Goal: Find specific page/section: Find specific page/section

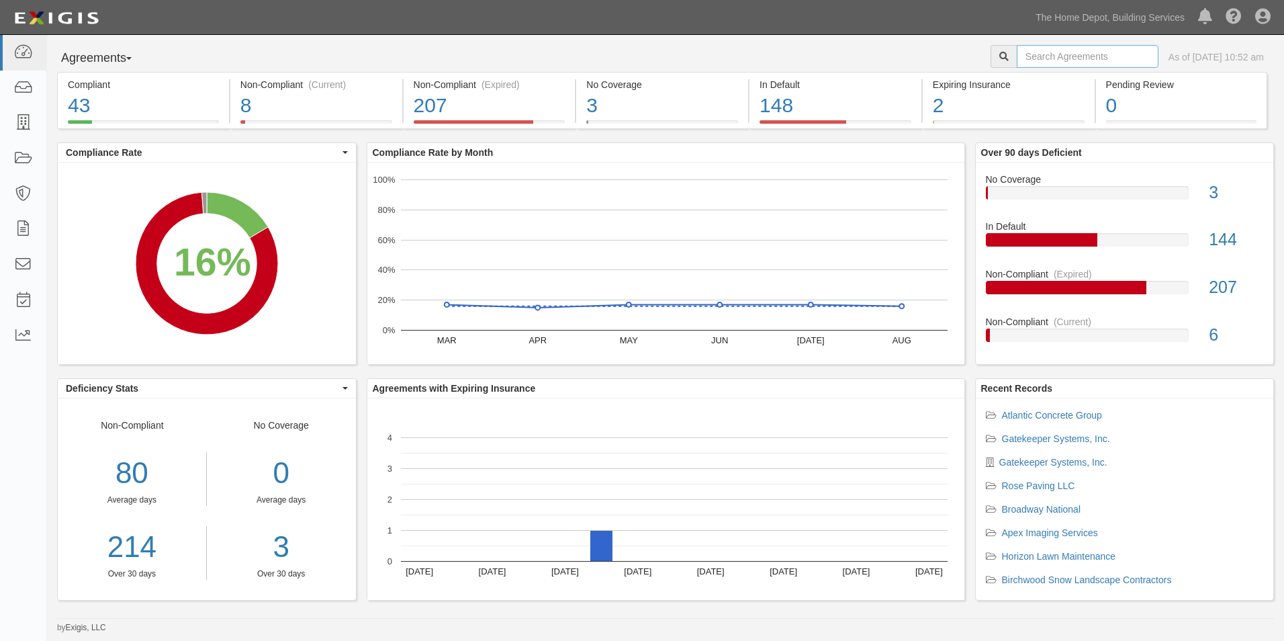
click at [1055, 59] on input "text" at bounding box center [1088, 56] width 142 height 23
type input "Glide Rite"
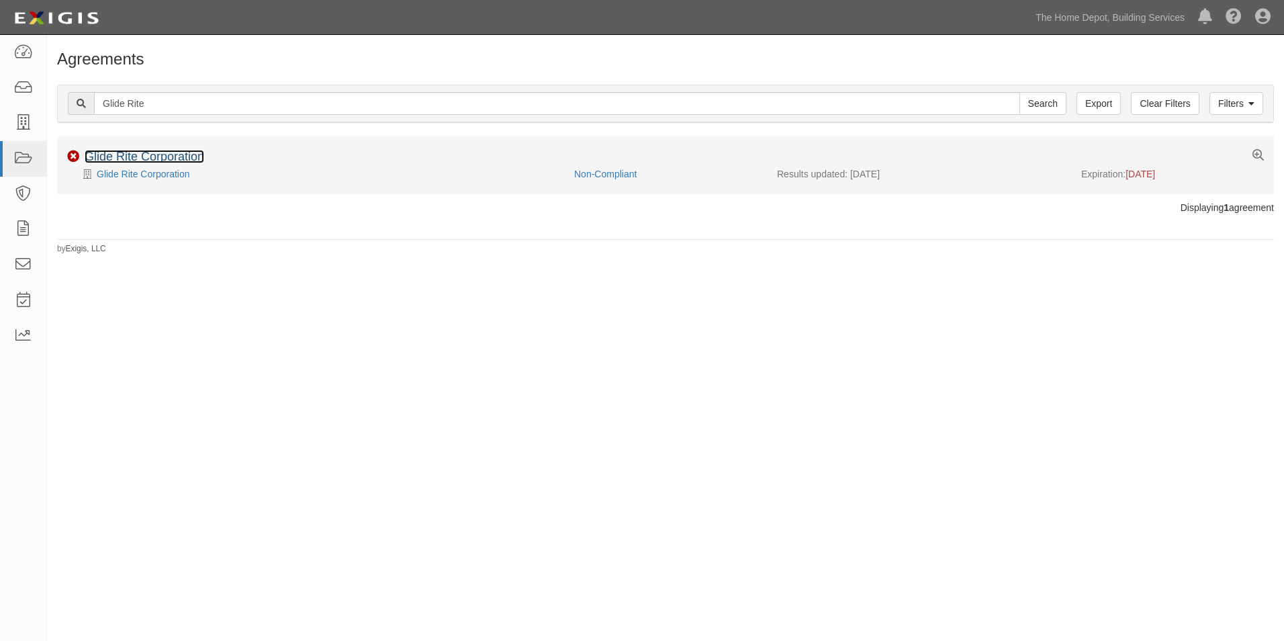
click at [182, 156] on link "Glide Rite Corporation" at bounding box center [145, 156] width 120 height 13
